Goal: Information Seeking & Learning: Compare options

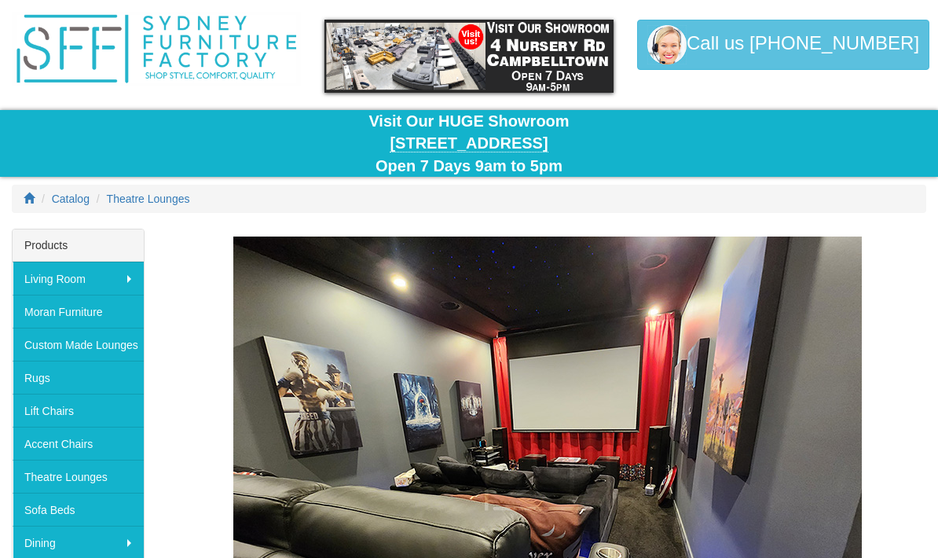
scroll to position [49, 0]
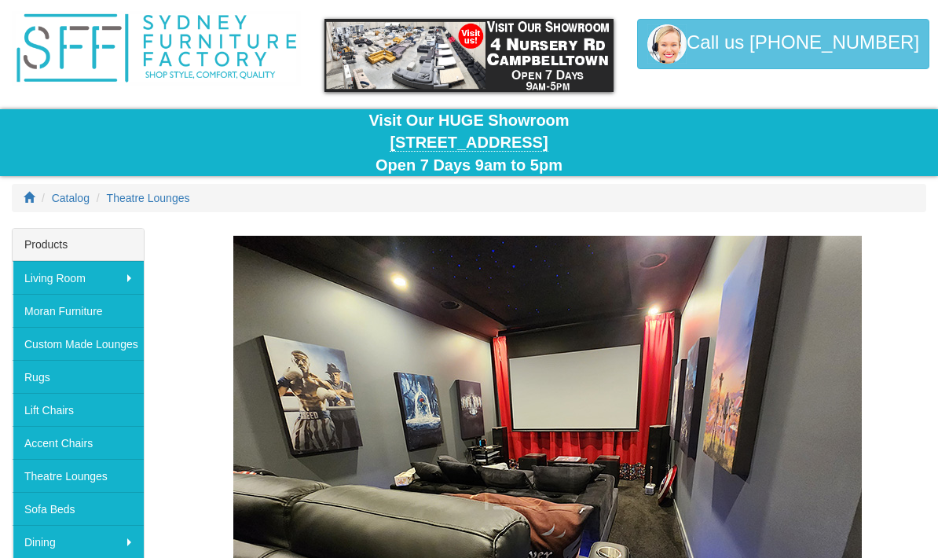
click at [95, 468] on link "Theatre Lounges" at bounding box center [78, 475] width 131 height 33
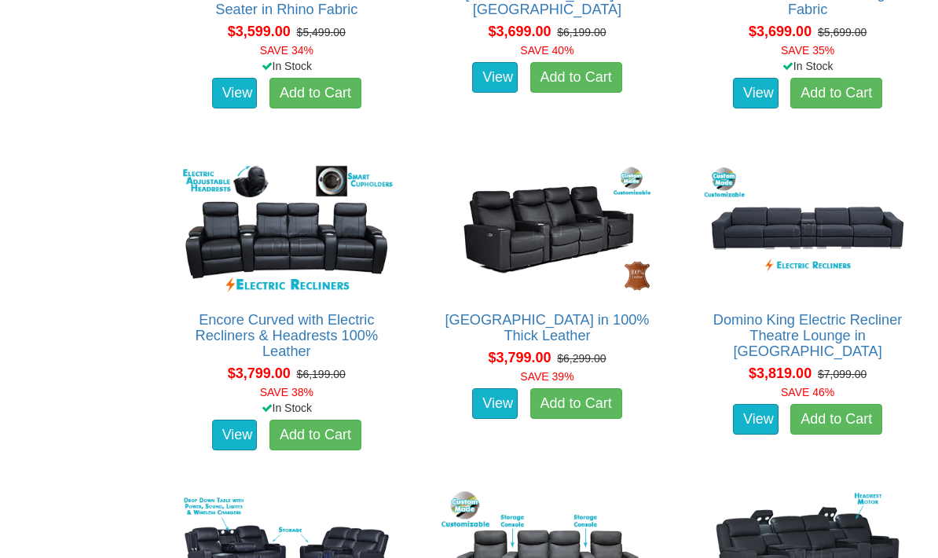
scroll to position [3208, 0]
click at [567, 240] on img at bounding box center [548, 228] width 220 height 135
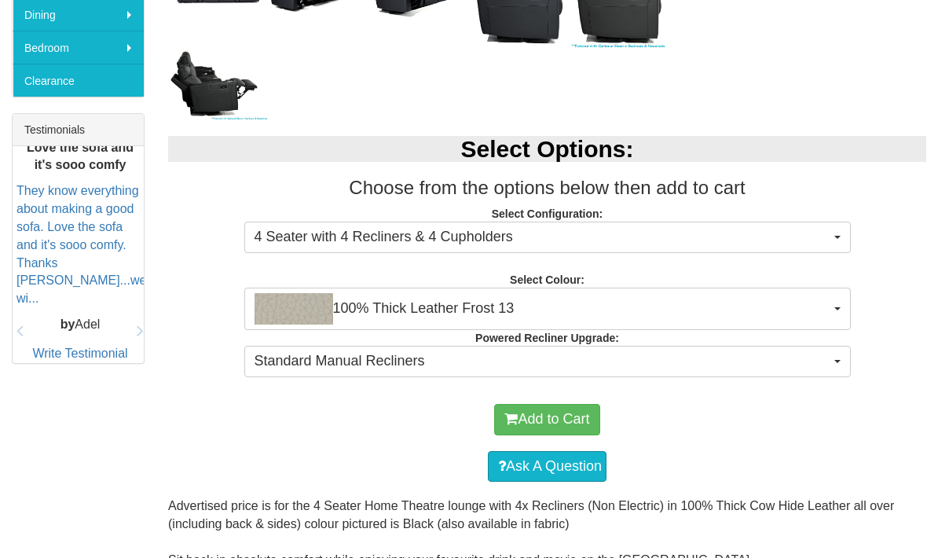
scroll to position [613, 0]
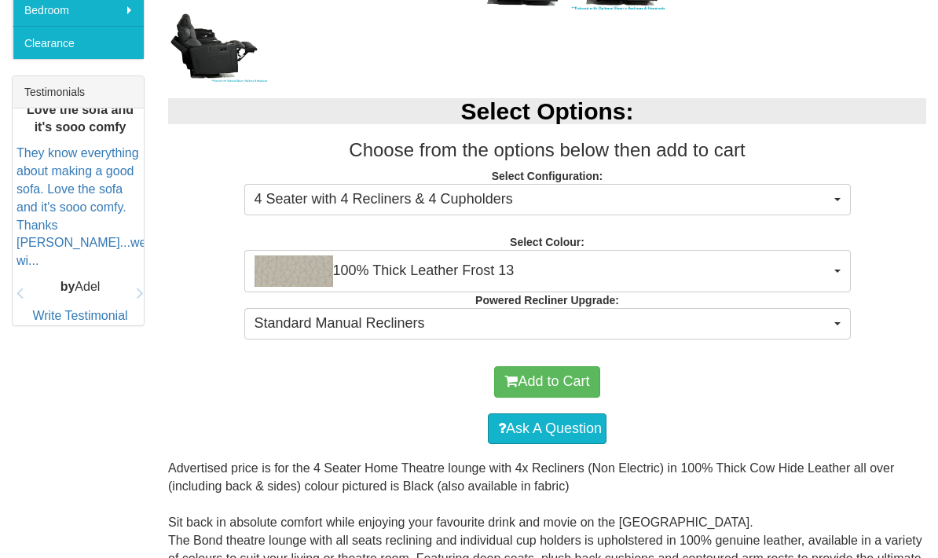
click at [819, 308] on button "Standard Manual Recliners" at bounding box center [547, 323] width 606 height 31
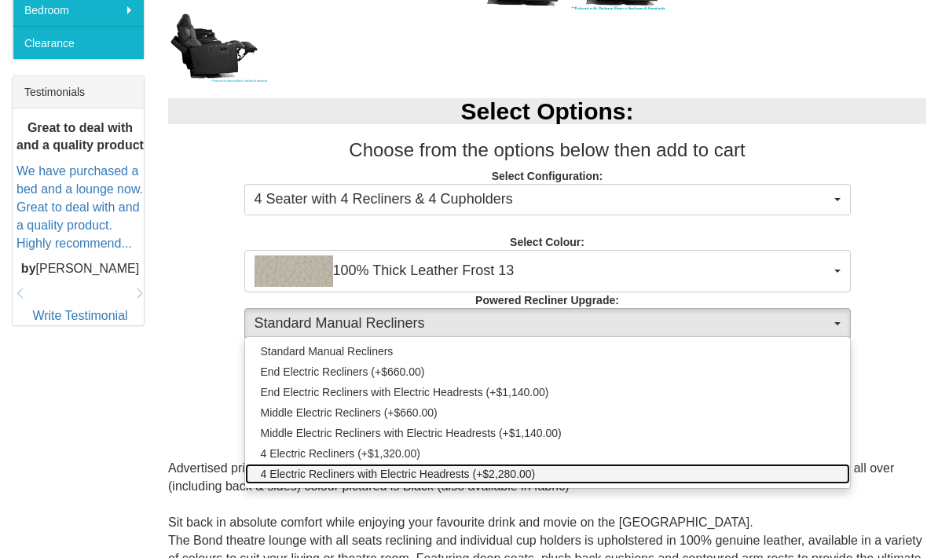
click at [284, 476] on span "4 Electric Recliners with Electric Headrests (+$2,280.00)" at bounding box center [398, 474] width 275 height 16
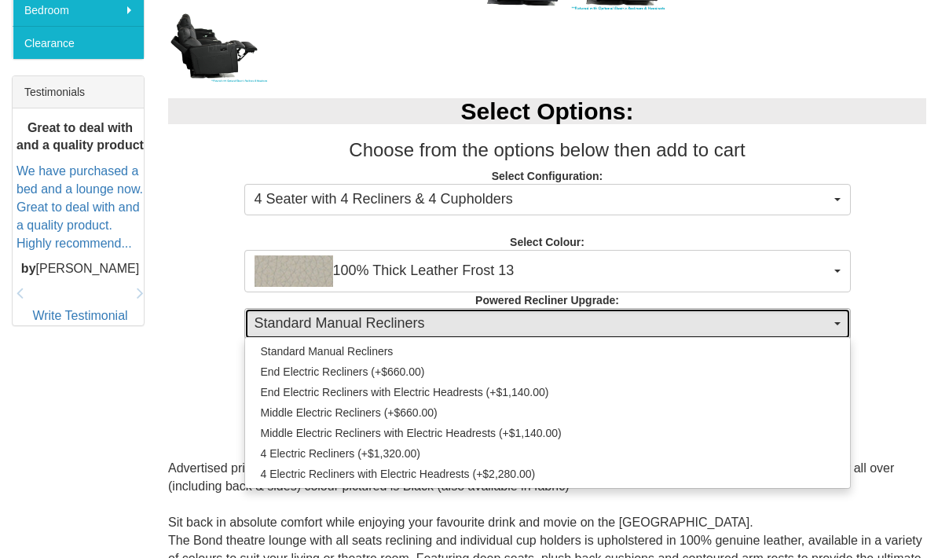
select select "1995"
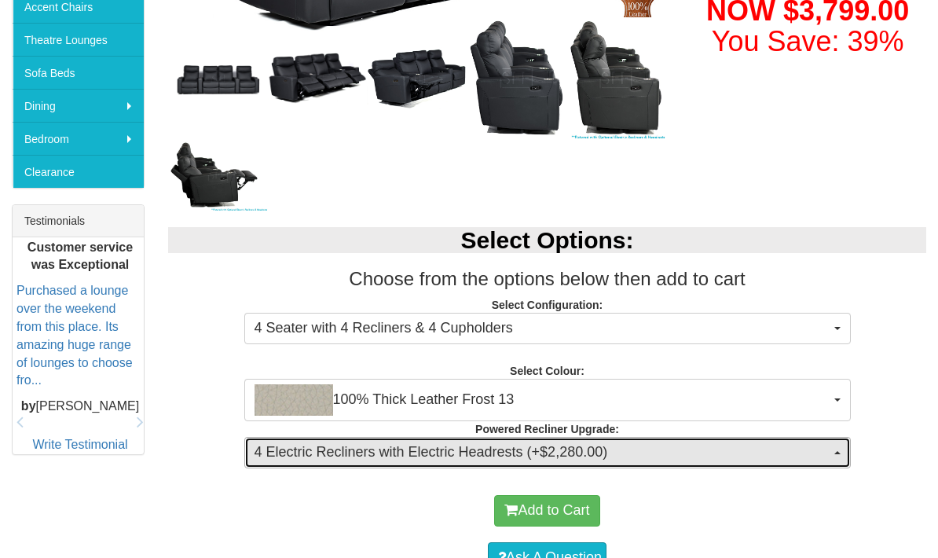
scroll to position [485, 0]
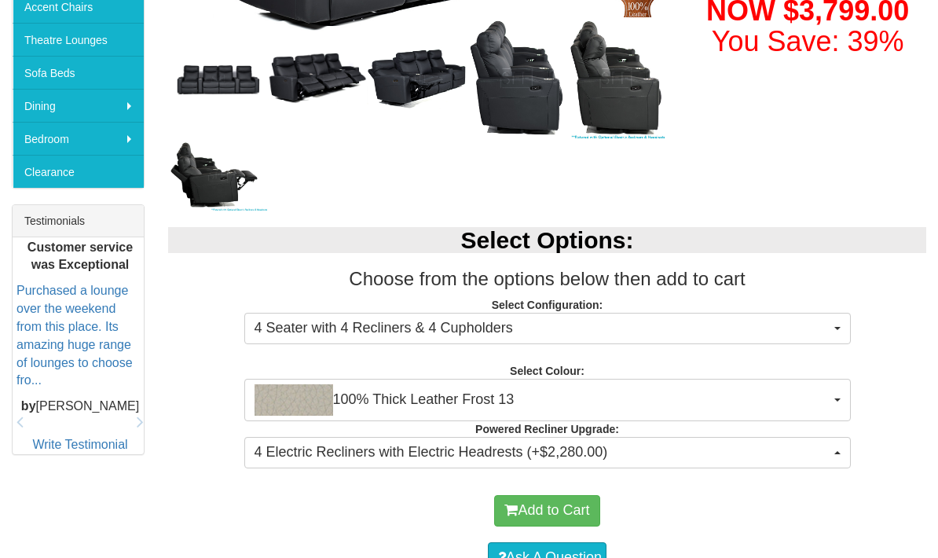
click at [273, 447] on span "4 Electric Recliners with Electric Headrests (+$2,280.00)" at bounding box center [543, 452] width 576 height 20
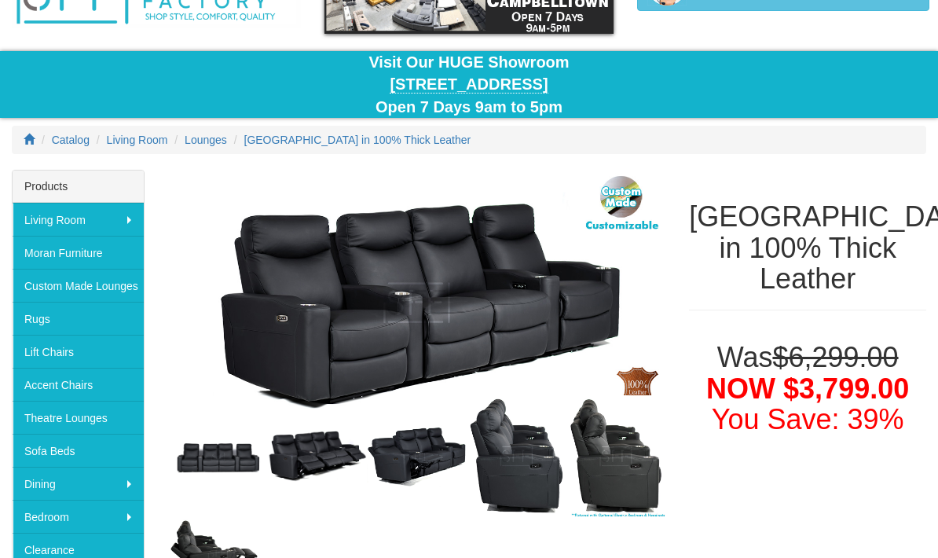
scroll to position [106, 0]
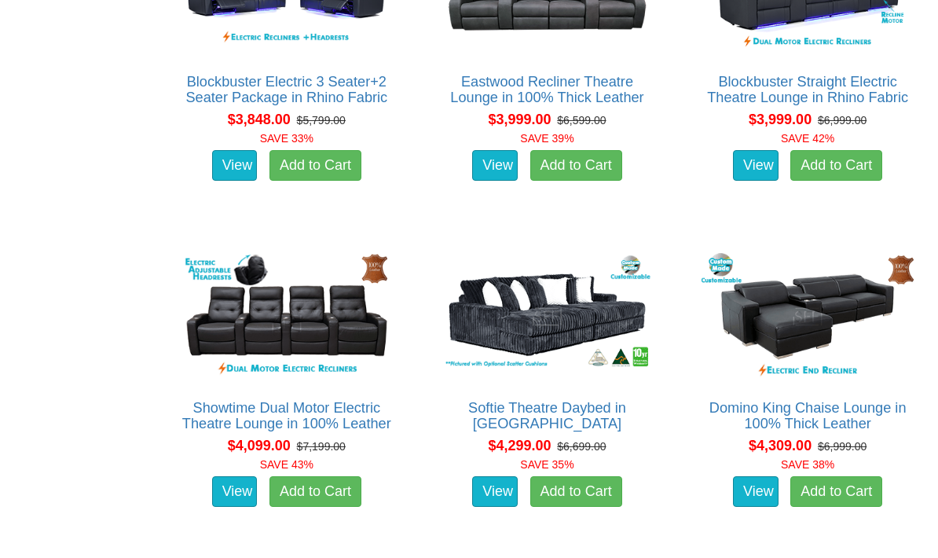
scroll to position [3773, 0]
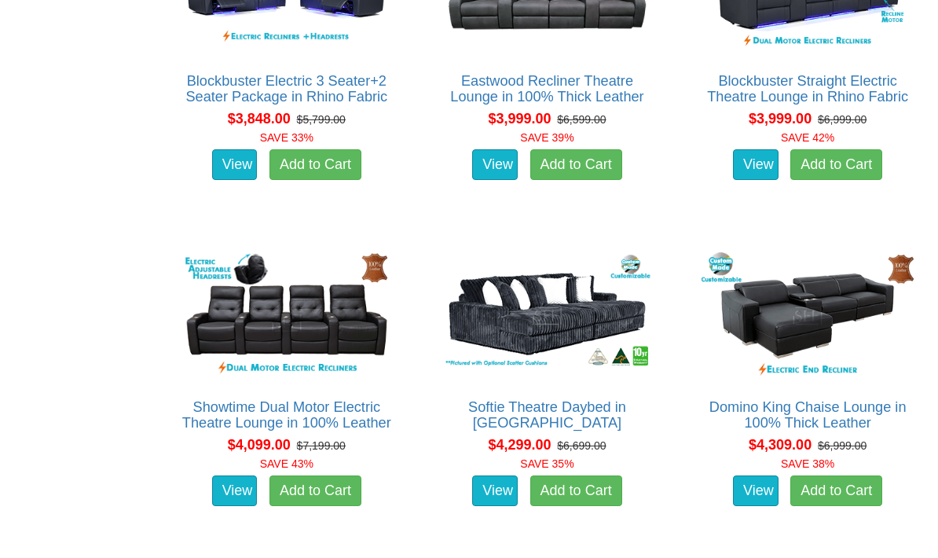
click at [200, 412] on link "Showtime Dual Motor Electric Theatre Lounge in 100% Leather" at bounding box center [286, 414] width 209 height 31
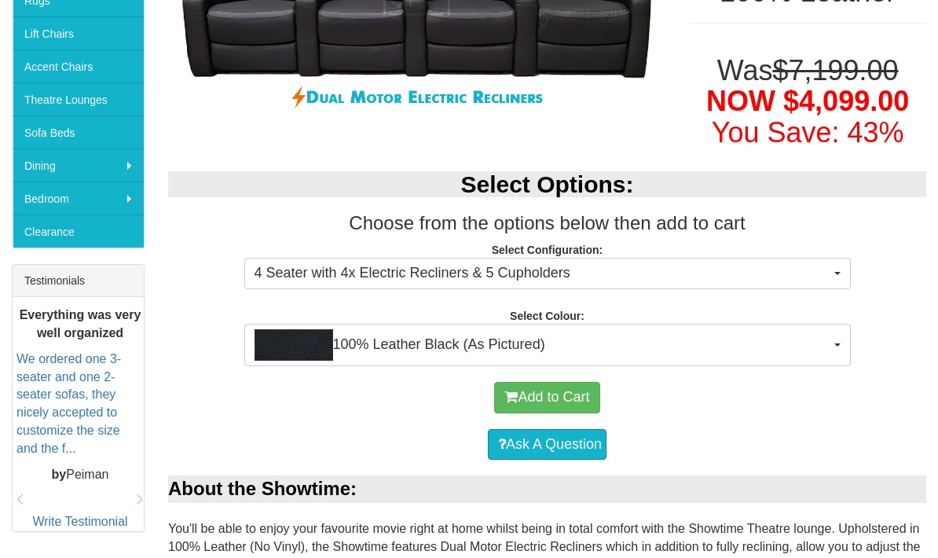
scroll to position [425, 0]
click at [815, 263] on span "4 Seater with 4x Electric Recliners & 5 Cupholders" at bounding box center [543, 273] width 576 height 20
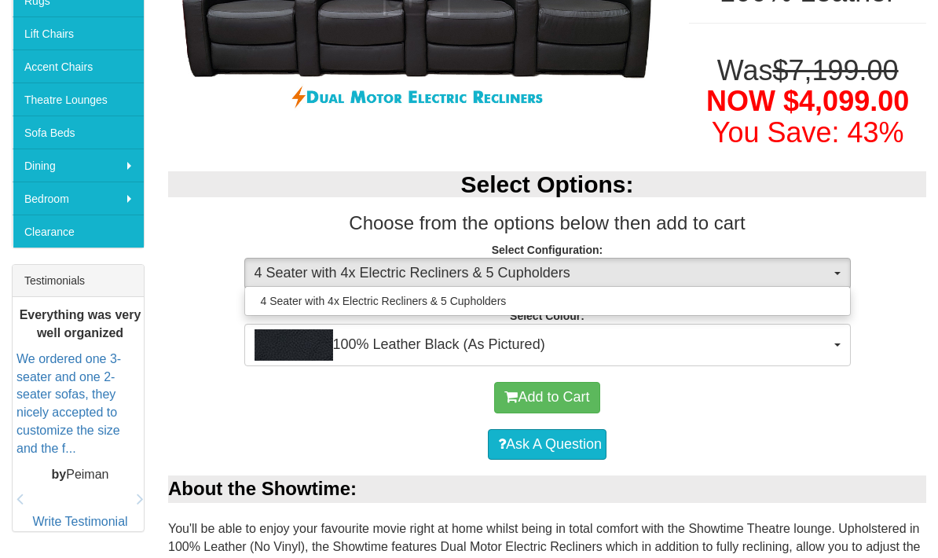
click at [797, 372] on div at bounding box center [469, 279] width 938 height 558
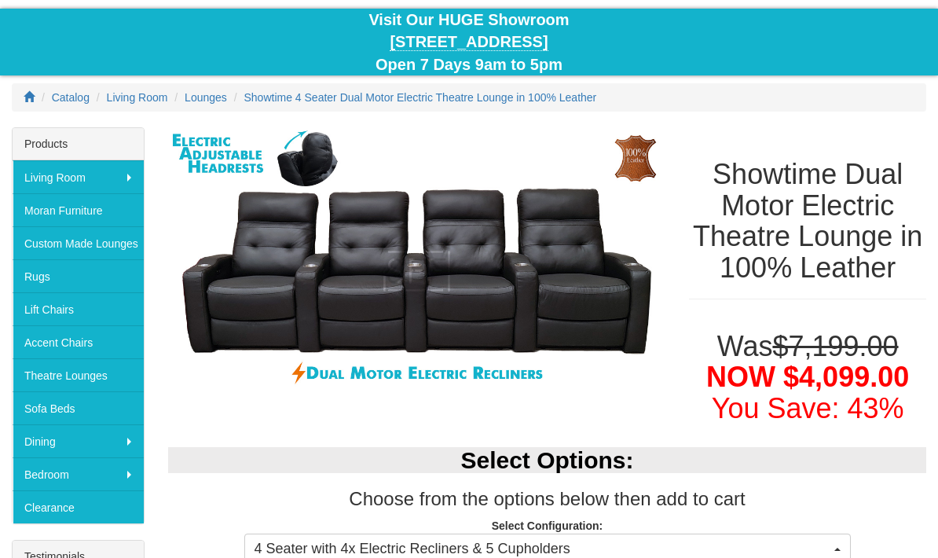
scroll to position [149, 0]
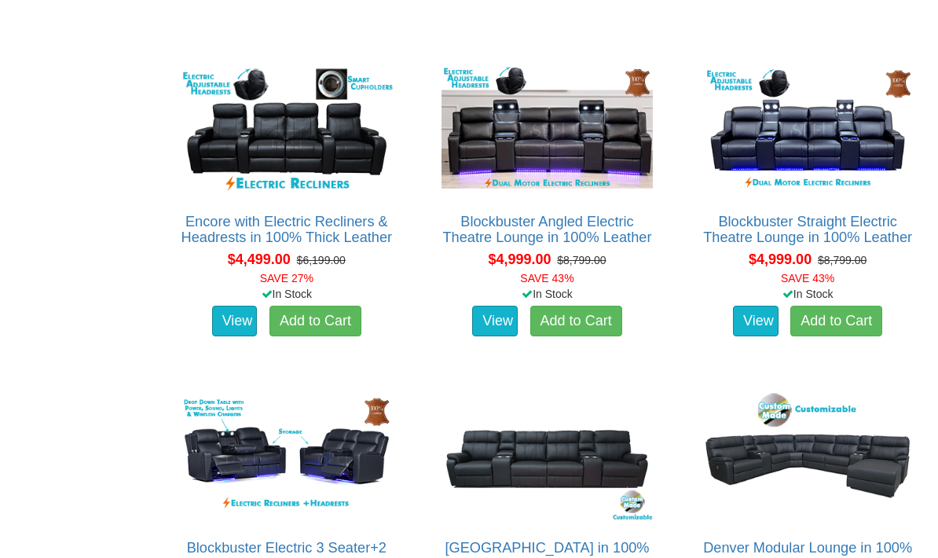
scroll to position [4284, 0]
click at [225, 231] on link "Encore with Electric Recliners & Headrests in 100% Thick Leather" at bounding box center [286, 229] width 211 height 31
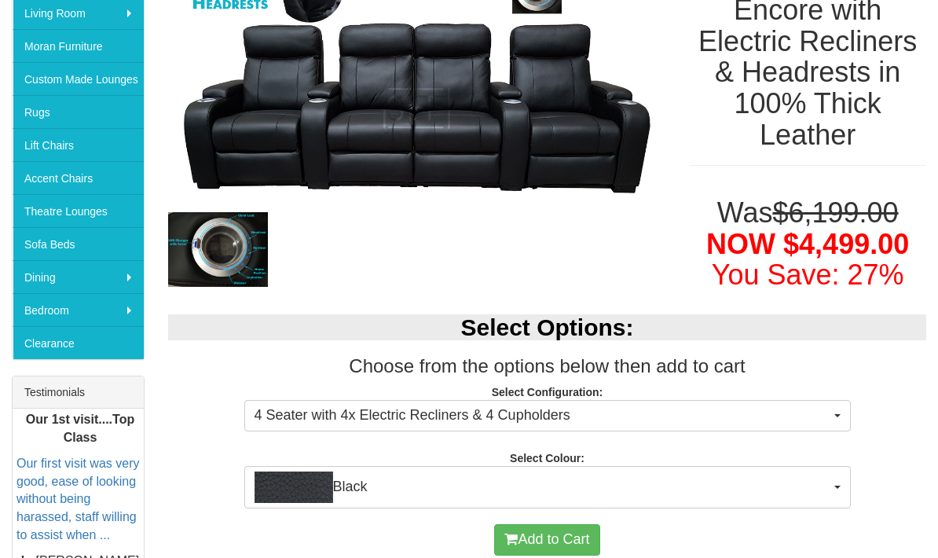
scroll to position [313, 0]
click at [789, 400] on button "4 Seater with 4x Electric Recliners & 4 Cupholders" at bounding box center [547, 415] width 606 height 31
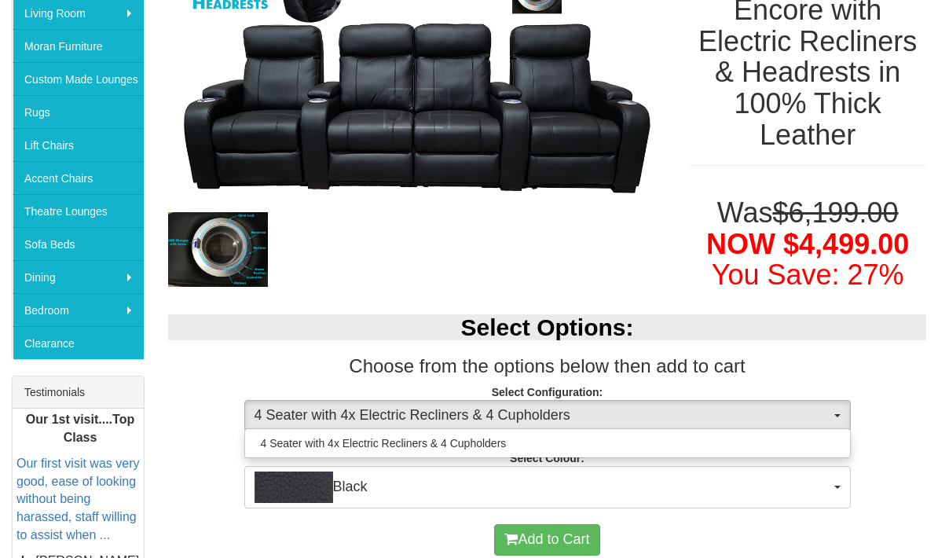
click at [822, 295] on div at bounding box center [469, 279] width 938 height 558
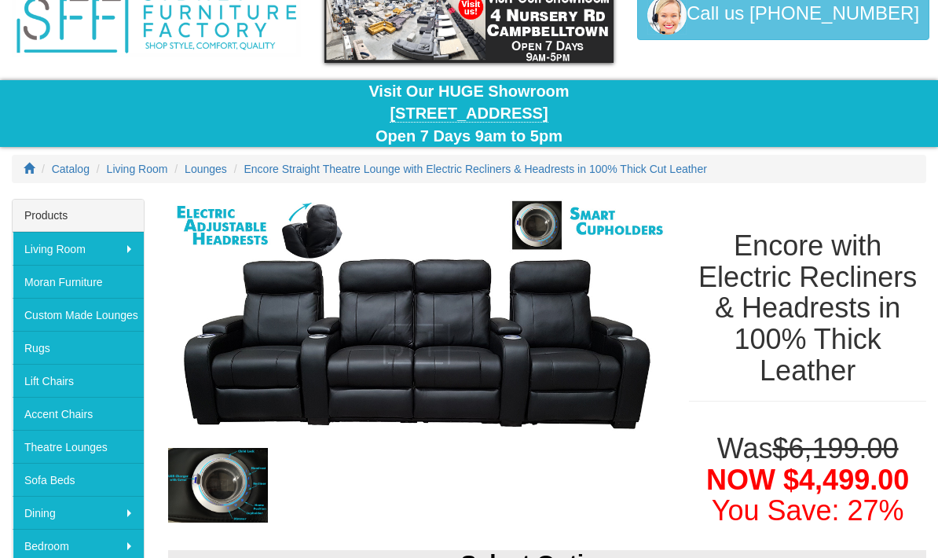
scroll to position [0, 0]
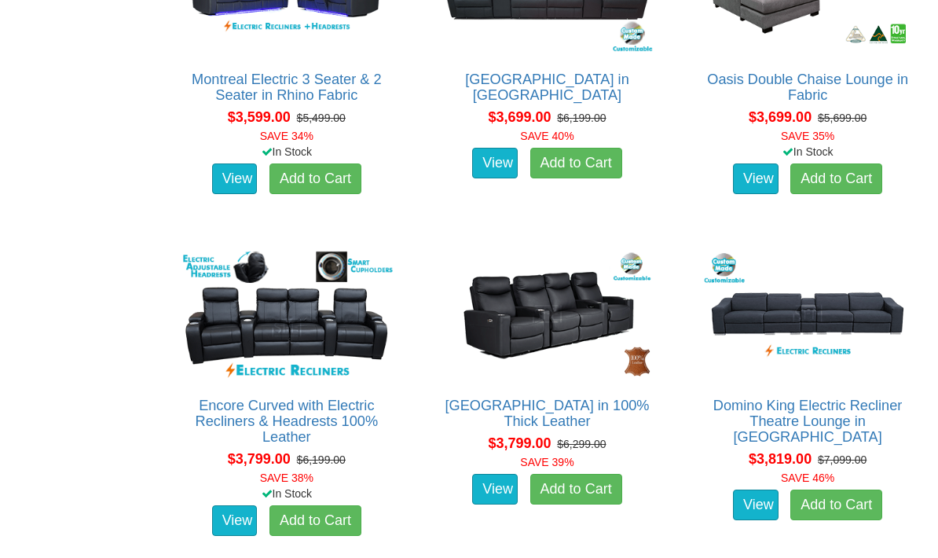
scroll to position [3125, 0]
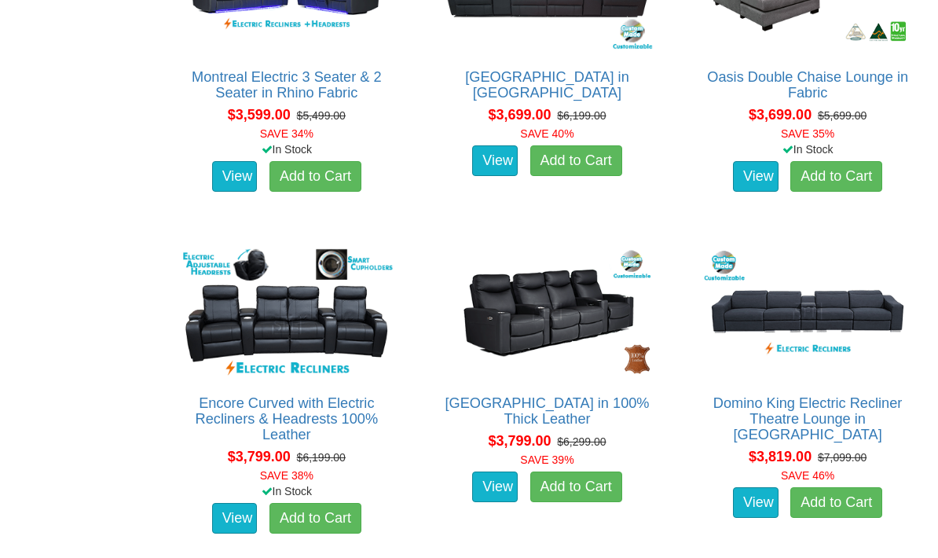
click at [573, 410] on link "[GEOGRAPHIC_DATA] in 100% Thick Leather" at bounding box center [547, 410] width 204 height 31
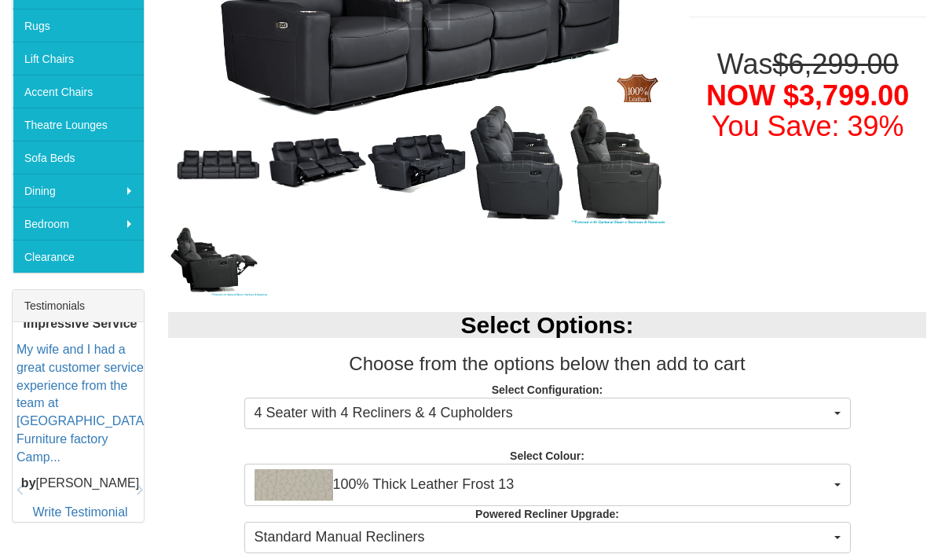
scroll to position [408, 0]
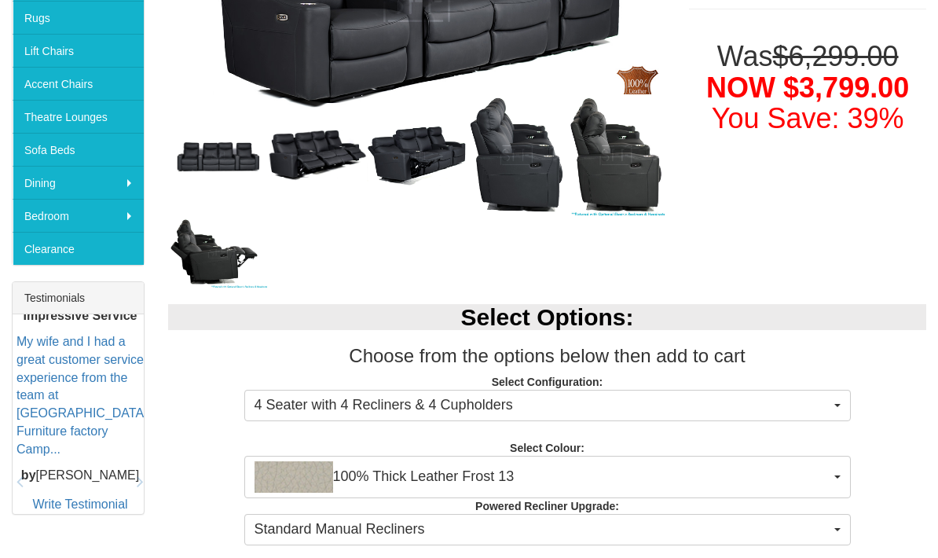
click at [802, 397] on span "4 Seater with 4 Recliners & 4 Cupholders" at bounding box center [543, 405] width 576 height 20
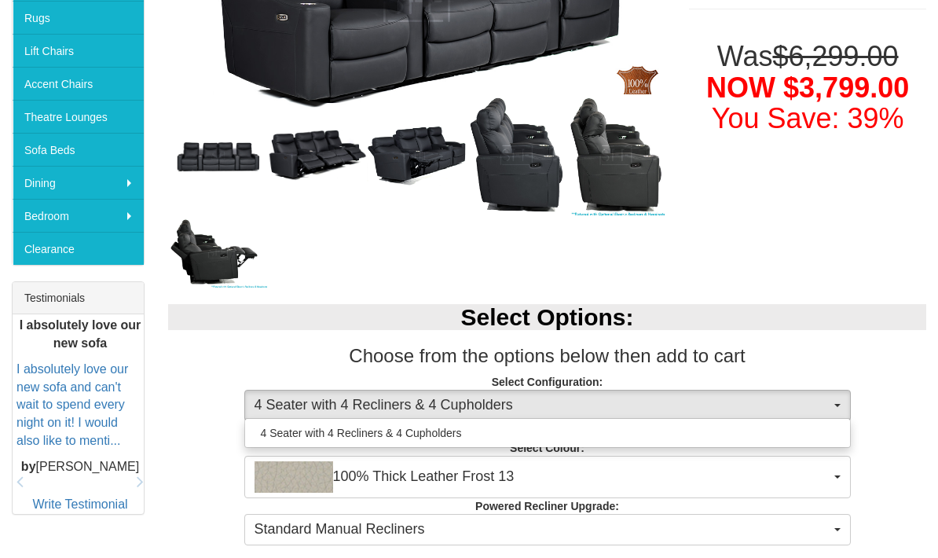
click at [850, 281] on div at bounding box center [469, 279] width 938 height 558
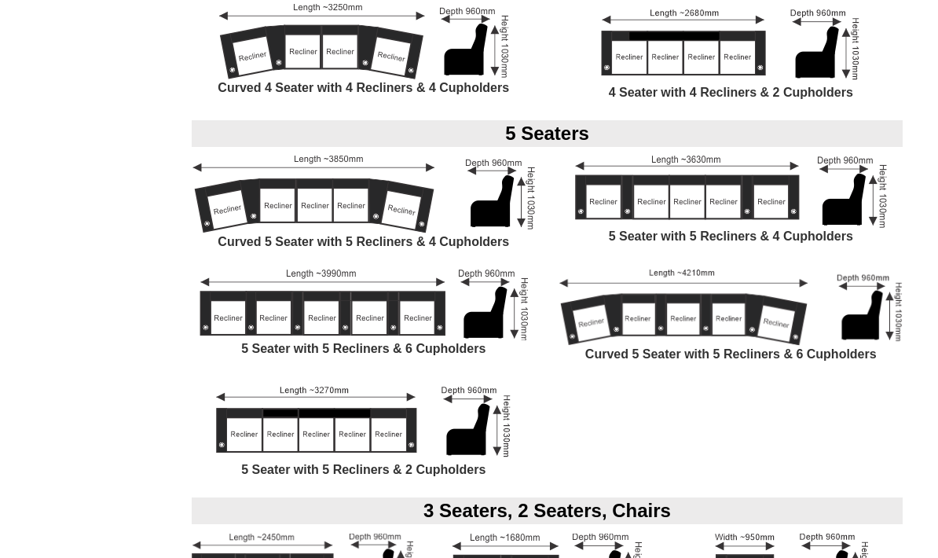
scroll to position [1475, 0]
